Goal: Task Accomplishment & Management: Use online tool/utility

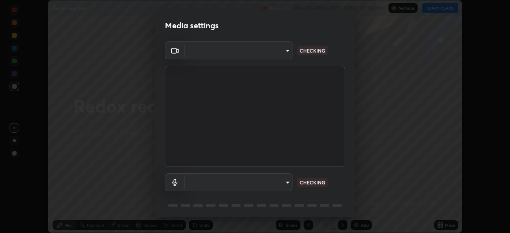
scroll to position [28, 0]
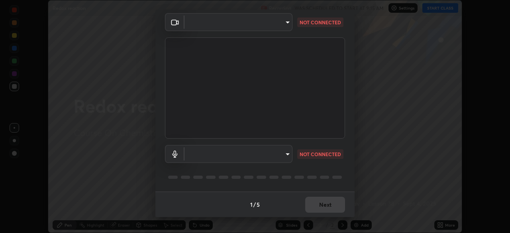
type input "f9c4e9580e1aca9040692785bcecd0a4ca70ebc765569f059dd55e2712b6caab"
type input "default"
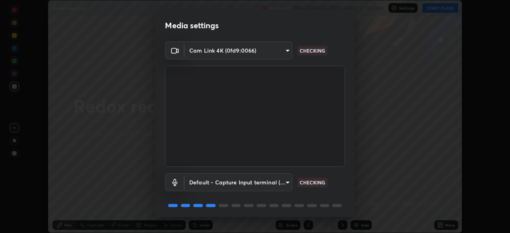
scroll to position [12, 0]
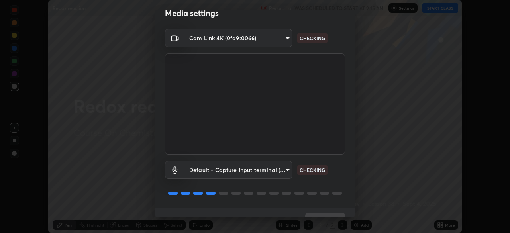
click at [286, 41] on body "Erase all Redox reaction Recording WAS SCHEDULED TO START AT 9:15 AM Settings S…" at bounding box center [255, 116] width 510 height 233
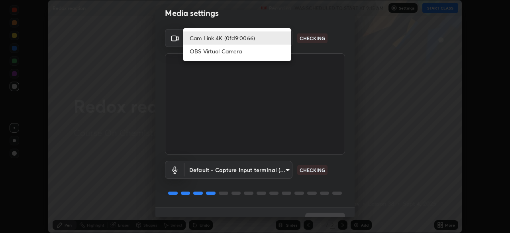
click at [270, 51] on li "OBS Virtual Camera" at bounding box center [237, 51] width 108 height 13
type input "846d0ba8f5080ab81b5b071cdfefeec17a04dc93fe71064fe08a1f5c66129023"
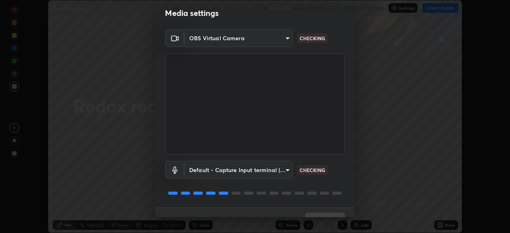
click at [284, 167] on body "Erase all Redox reaction Recording WAS SCHEDULED TO START AT 9:15 AM Settings S…" at bounding box center [255, 116] width 510 height 233
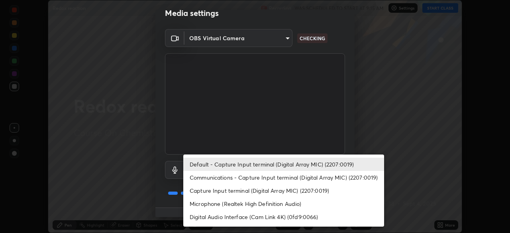
click at [286, 174] on li "Communications - Capture Input terminal (Digital Array MIC) (2207:0019)" at bounding box center [283, 177] width 201 height 13
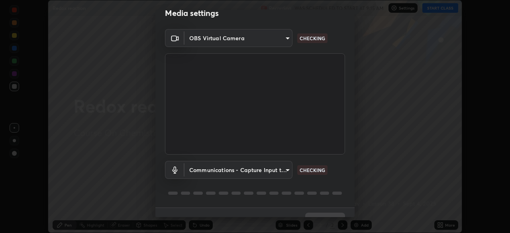
click at [288, 165] on body "Erase all Redox reaction Recording WAS SCHEDULED TO START AT 9:15 AM Settings S…" at bounding box center [255, 116] width 510 height 233
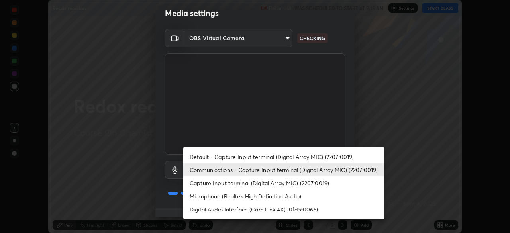
click at [297, 158] on li "Default - Capture Input terminal (Digital Array MIC) (2207:0019)" at bounding box center [283, 156] width 201 height 13
type input "default"
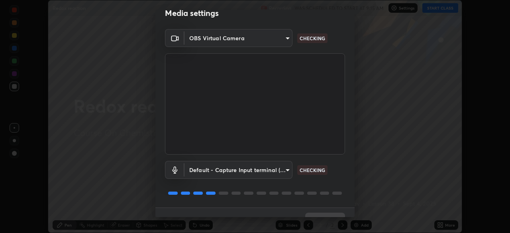
scroll to position [28, 0]
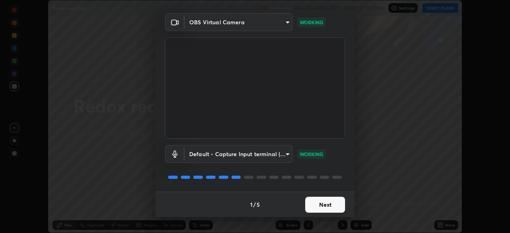
click at [335, 202] on button "Next" at bounding box center [325, 205] width 40 height 16
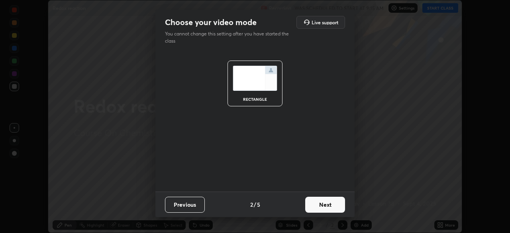
click at [337, 204] on button "Next" at bounding box center [325, 205] width 40 height 16
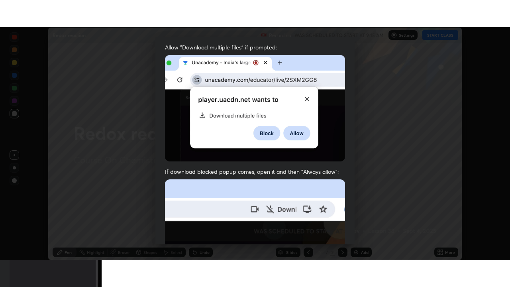
scroll to position [191, 0]
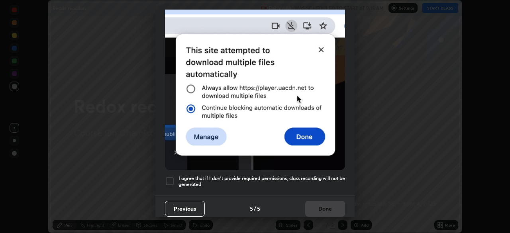
click at [328, 175] on h5 "I agree that if I don't provide required permissions, class recording will not …" at bounding box center [261, 181] width 166 height 12
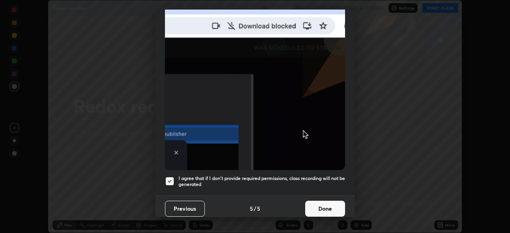
click at [327, 201] on button "Done" at bounding box center [325, 209] width 40 height 16
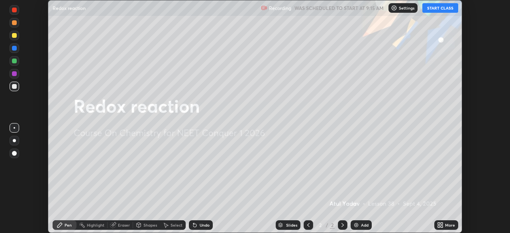
click at [452, 9] on button "START CLASS" at bounding box center [440, 8] width 36 height 10
click at [449, 225] on div "More" at bounding box center [450, 225] width 10 height 4
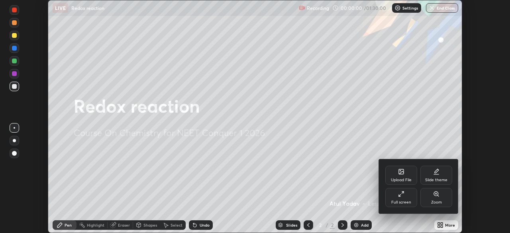
click at [408, 196] on div "Full screen" at bounding box center [401, 197] width 32 height 19
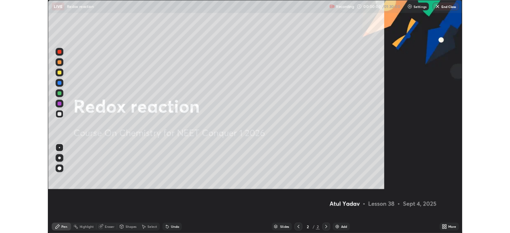
scroll to position [287, 510]
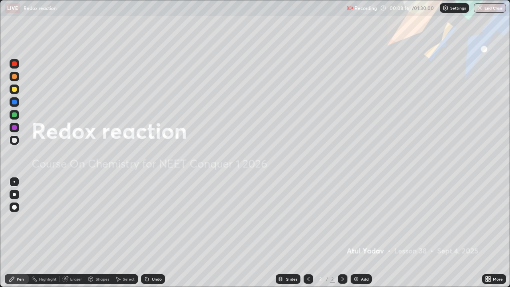
click at [361, 233] on div "Add" at bounding box center [365, 279] width 8 height 4
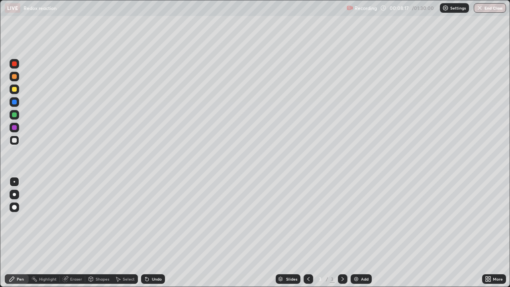
click at [66, 233] on div "Eraser" at bounding box center [72, 279] width 25 height 10
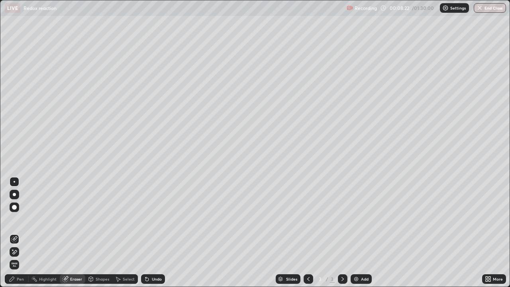
click at [16, 233] on div "Pen" at bounding box center [17, 279] width 24 height 10
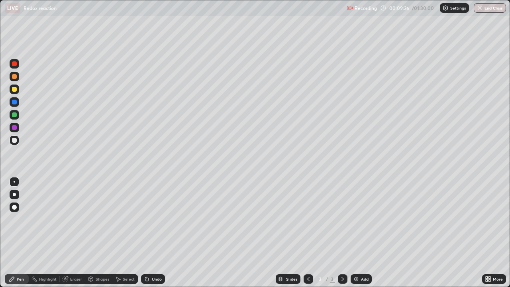
click at [16, 65] on div at bounding box center [14, 63] width 5 height 5
click at [14, 141] on div at bounding box center [14, 140] width 5 height 5
click at [16, 90] on div at bounding box center [14, 89] width 5 height 5
click at [357, 233] on img at bounding box center [356, 279] width 6 height 6
click at [222, 32] on icon at bounding box center [225, 35] width 6 height 6
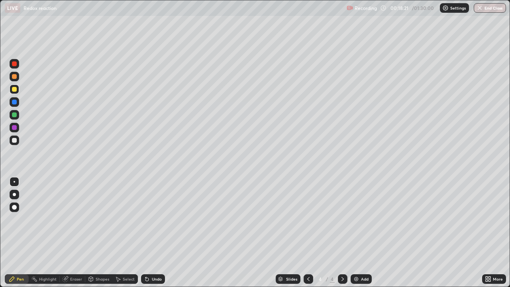
click at [14, 65] on div at bounding box center [14, 63] width 5 height 5
click at [18, 129] on div at bounding box center [15, 128] width 10 height 10
click at [15, 140] on div at bounding box center [14, 140] width 5 height 5
click at [151, 233] on div "Undo" at bounding box center [153, 279] width 24 height 10
click at [150, 233] on div "Undo" at bounding box center [153, 279] width 24 height 10
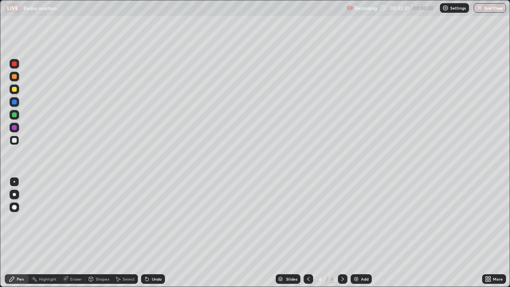
click at [19, 128] on div at bounding box center [15, 128] width 10 height 10
click at [358, 233] on img at bounding box center [356, 279] width 6 height 6
click at [19, 116] on div at bounding box center [15, 115] width 10 height 10
click at [146, 233] on icon at bounding box center [146, 279] width 3 height 3
click at [15, 87] on div at bounding box center [14, 89] width 5 height 5
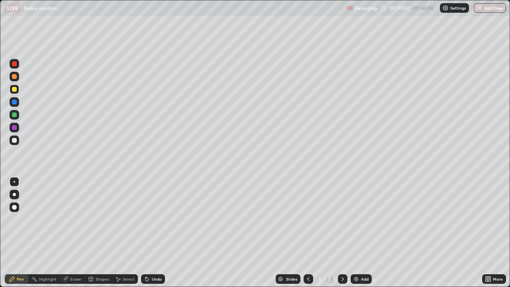
click at [155, 233] on div "Undo" at bounding box center [157, 279] width 10 height 4
click at [303, 233] on div at bounding box center [308, 279] width 10 height 10
click at [338, 233] on div at bounding box center [343, 279] width 10 height 10
click at [18, 140] on div at bounding box center [15, 140] width 10 height 10
click at [99, 233] on div "Shapes" at bounding box center [98, 279] width 27 height 16
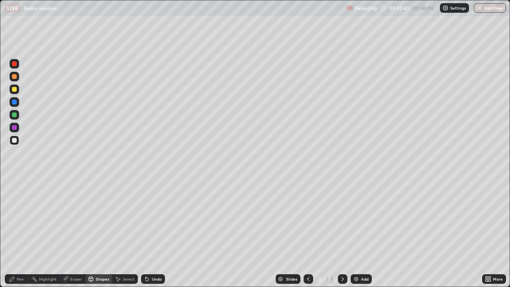
click at [18, 233] on div "Pen" at bounding box center [20, 279] width 7 height 4
click at [18, 128] on div at bounding box center [15, 128] width 10 height 10
click at [359, 233] on div "Add" at bounding box center [360, 279] width 21 height 10
click at [14, 194] on div at bounding box center [14, 194] width 3 height 3
click at [15, 140] on div at bounding box center [14, 140] width 5 height 5
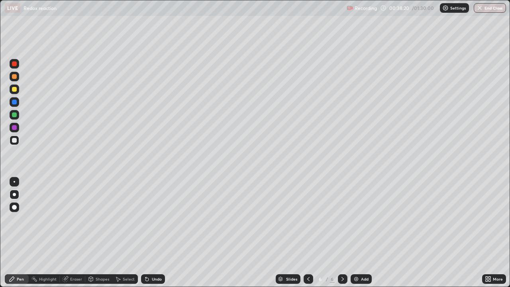
click at [151, 233] on div "Undo" at bounding box center [153, 279] width 24 height 10
click at [16, 102] on div at bounding box center [14, 102] width 5 height 5
click at [70, 233] on div "Eraser" at bounding box center [76, 279] width 12 height 4
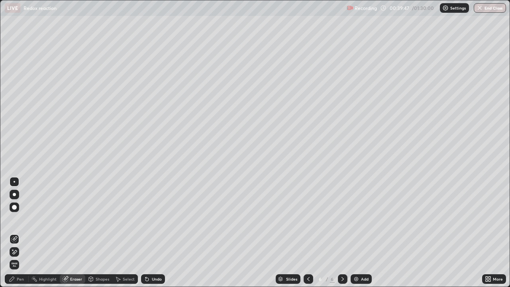
click at [25, 233] on div "Pen" at bounding box center [17, 279] width 24 height 10
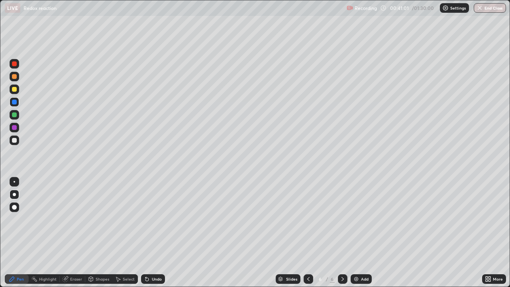
click at [16, 128] on div at bounding box center [14, 127] width 5 height 5
click at [67, 233] on icon at bounding box center [65, 278] width 5 height 5
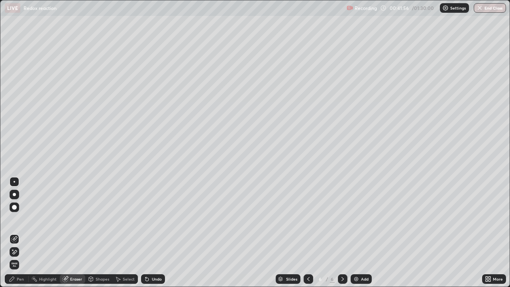
click at [18, 233] on div "Pen" at bounding box center [17, 279] width 24 height 10
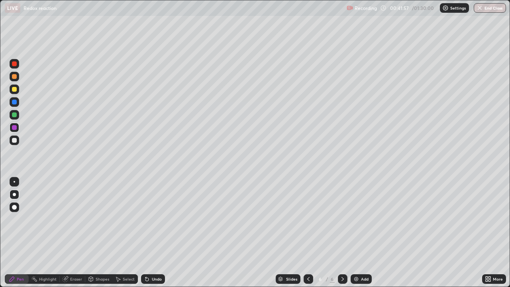
click at [17, 115] on div at bounding box center [15, 115] width 10 height 10
click at [15, 65] on div at bounding box center [14, 63] width 5 height 5
click at [357, 233] on img at bounding box center [356, 279] width 6 height 6
click at [74, 233] on div "Eraser" at bounding box center [76, 279] width 12 height 4
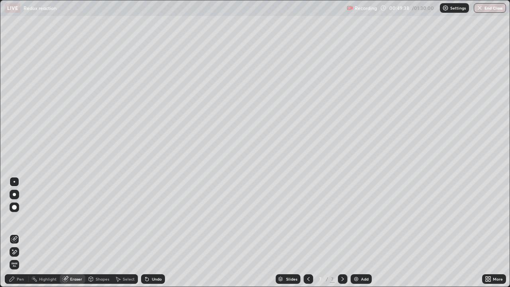
click at [12, 233] on div at bounding box center [15, 252] width 10 height 10
click at [21, 233] on div "Pen" at bounding box center [20, 279] width 7 height 4
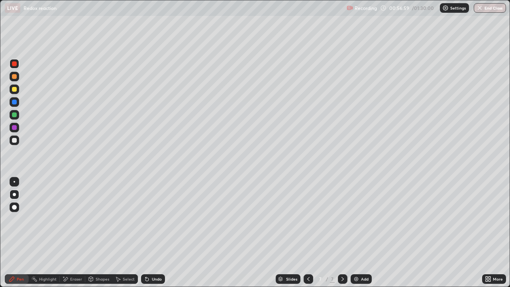
click at [355, 233] on img at bounding box center [356, 279] width 6 height 6
click at [150, 233] on div "Undo" at bounding box center [153, 279] width 24 height 10
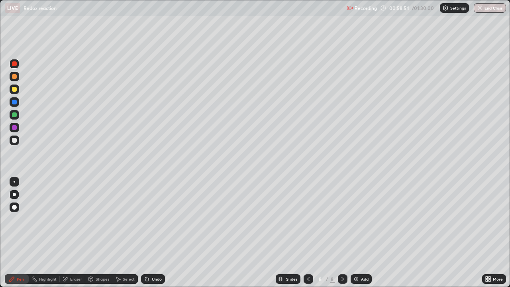
click at [18, 92] on div at bounding box center [15, 89] width 10 height 10
click at [14, 65] on div at bounding box center [14, 63] width 5 height 5
click at [14, 91] on div at bounding box center [14, 89] width 5 height 5
click at [12, 63] on div at bounding box center [14, 63] width 5 height 5
click at [15, 116] on div at bounding box center [14, 114] width 5 height 5
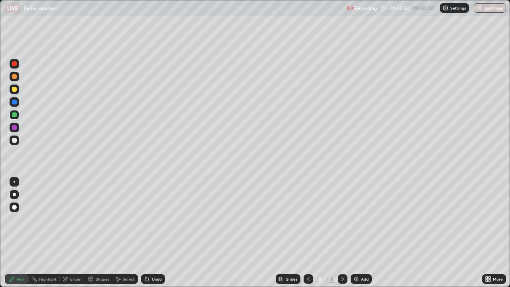
click at [17, 140] on div at bounding box center [15, 140] width 10 height 10
click at [358, 233] on img at bounding box center [356, 279] width 6 height 6
click at [18, 127] on div at bounding box center [15, 128] width 10 height 10
click at [147, 233] on icon at bounding box center [146, 279] width 3 height 3
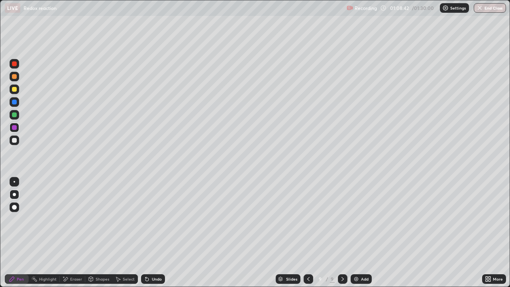
click at [145, 233] on icon at bounding box center [146, 279] width 3 height 3
click at [14, 88] on div at bounding box center [14, 89] width 5 height 5
click at [16, 124] on div at bounding box center [15, 128] width 10 height 10
click at [357, 233] on img at bounding box center [356, 279] width 6 height 6
click at [17, 103] on div at bounding box center [15, 102] width 10 height 10
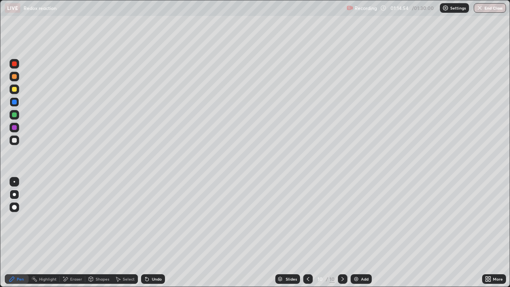
click at [16, 65] on div at bounding box center [15, 64] width 10 height 10
click at [18, 76] on div at bounding box center [15, 77] width 10 height 10
click at [18, 64] on div at bounding box center [15, 64] width 10 height 10
click at [16, 88] on div at bounding box center [14, 89] width 5 height 5
click at [147, 233] on icon at bounding box center [146, 279] width 3 height 3
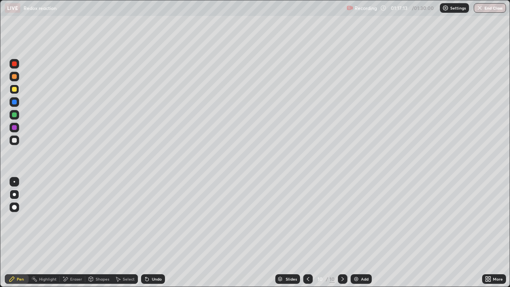
click at [147, 233] on icon at bounding box center [146, 279] width 3 height 3
click at [149, 233] on icon at bounding box center [147, 279] width 6 height 6
click at [152, 233] on div "Undo" at bounding box center [157, 279] width 10 height 4
click at [16, 128] on div at bounding box center [14, 127] width 5 height 5
click at [17, 140] on div at bounding box center [15, 140] width 10 height 10
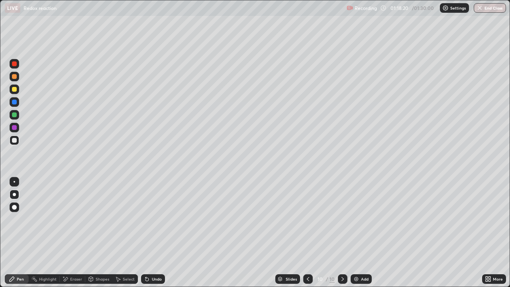
click at [150, 233] on div "Undo" at bounding box center [153, 279] width 24 height 10
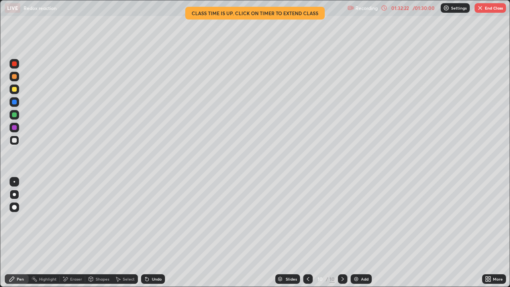
click at [493, 233] on div "More" at bounding box center [498, 279] width 10 height 4
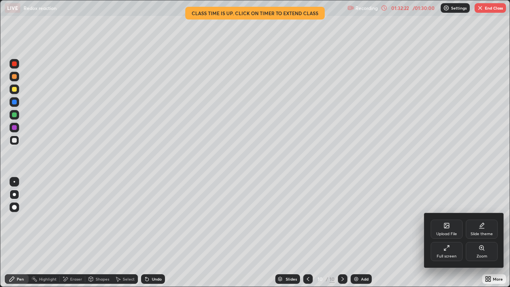
click at [452, 233] on div "Full screen" at bounding box center [447, 251] width 32 height 19
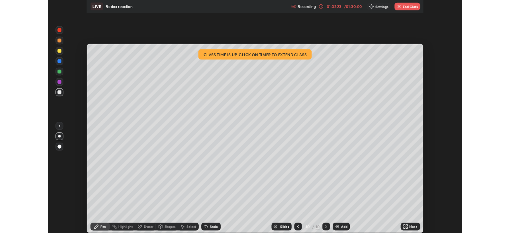
scroll to position [39594, 39317]
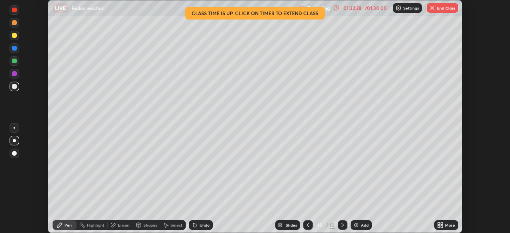
click at [442, 8] on button "End Class" at bounding box center [442, 8] width 31 height 10
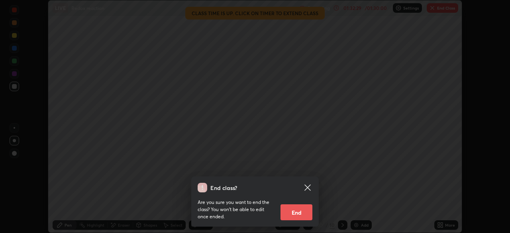
click at [293, 217] on button "End" at bounding box center [296, 212] width 32 height 16
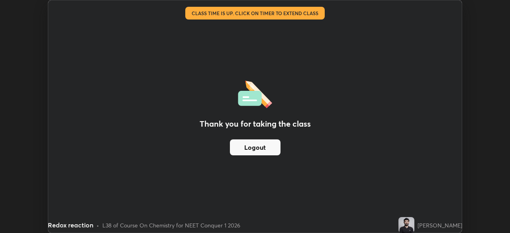
click at [268, 150] on button "Logout" at bounding box center [255, 147] width 51 height 16
